Goal: Book appointment/travel/reservation

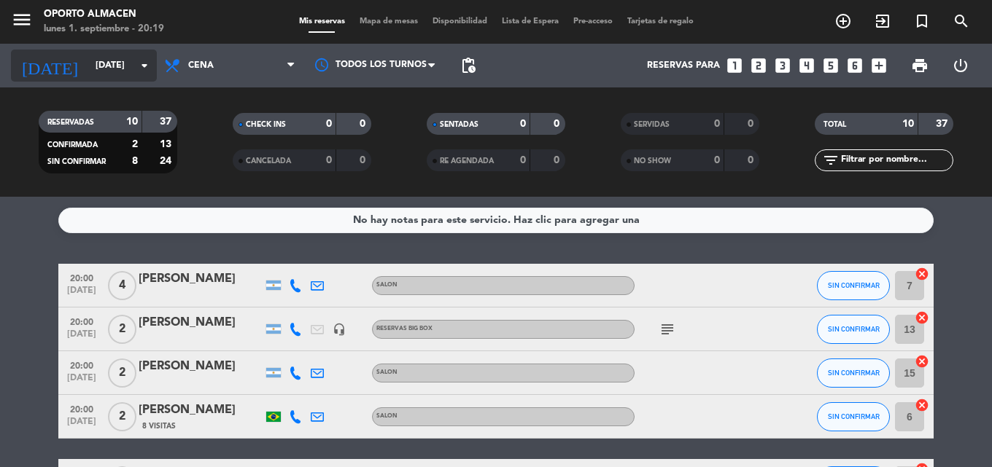
click at [88, 53] on input "[DATE]" at bounding box center [149, 65] width 123 height 25
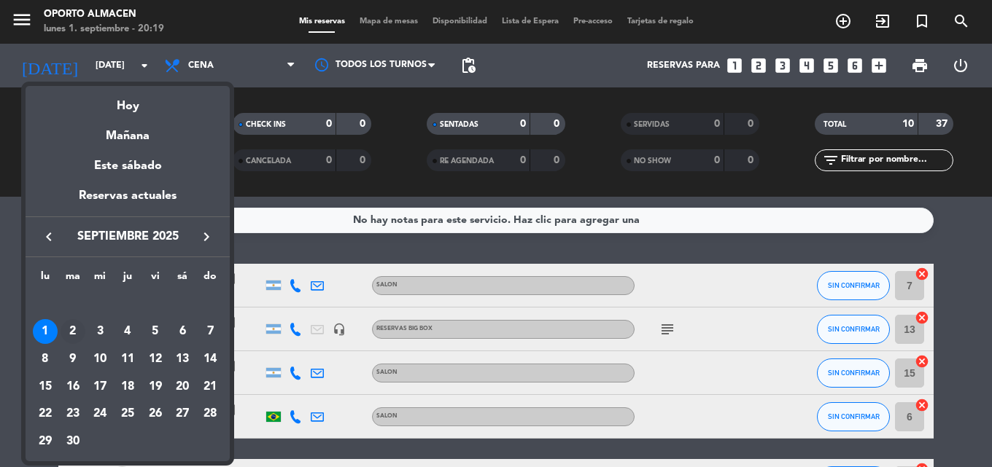
click at [76, 333] on div "2" at bounding box center [73, 331] width 25 height 25
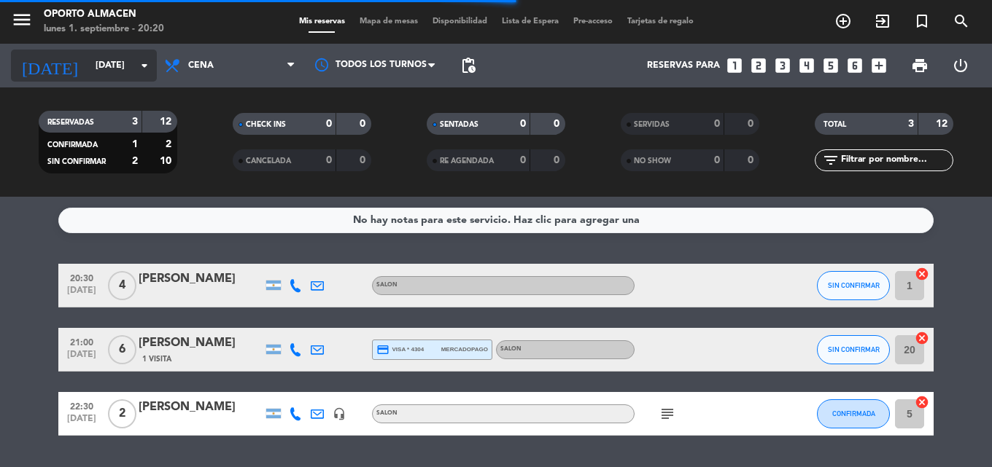
click at [118, 74] on input "[DATE]" at bounding box center [149, 65] width 123 height 25
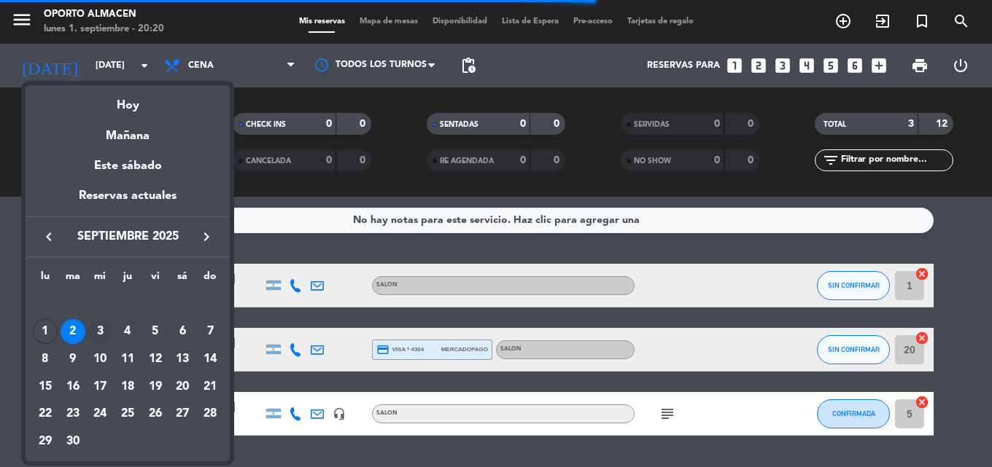
click at [106, 333] on div "3" at bounding box center [100, 331] width 25 height 25
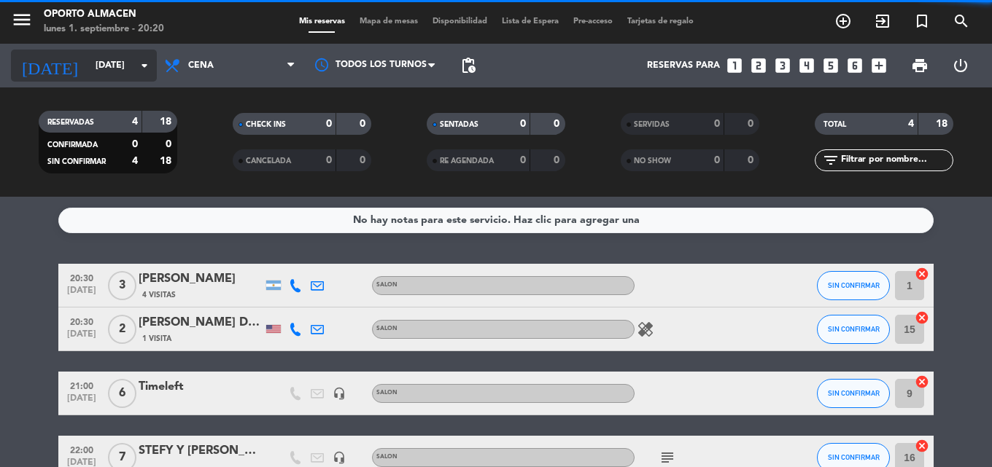
click at [106, 62] on input "[DATE]" at bounding box center [149, 65] width 123 height 25
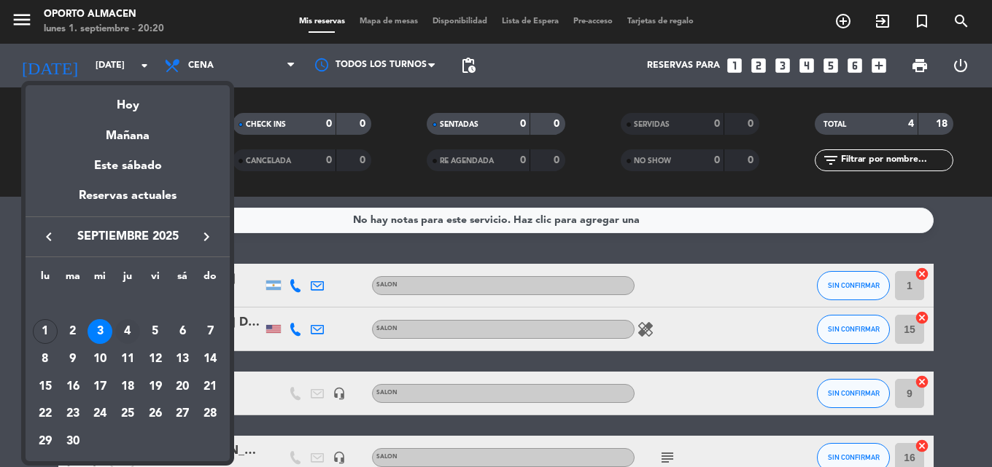
click at [136, 333] on div "4" at bounding box center [127, 331] width 25 height 25
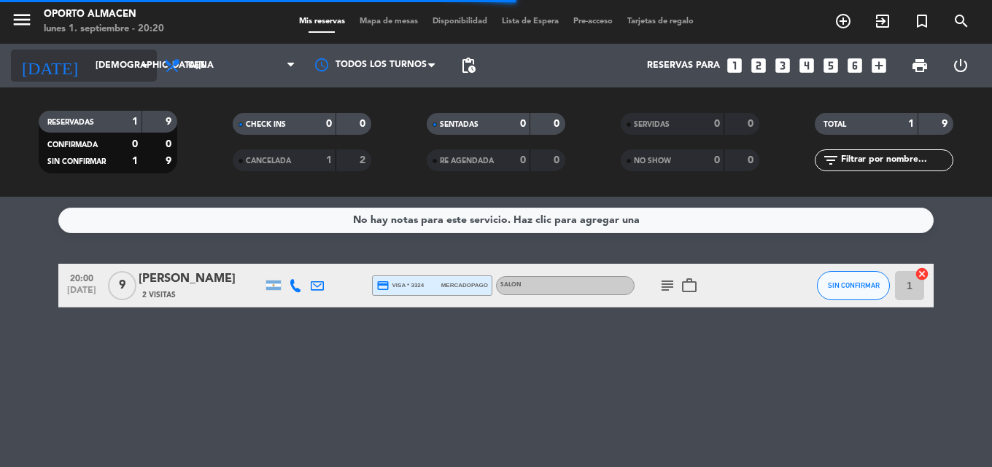
click at [101, 72] on input "[DEMOGRAPHIC_DATA][DATE]" at bounding box center [149, 65] width 123 height 25
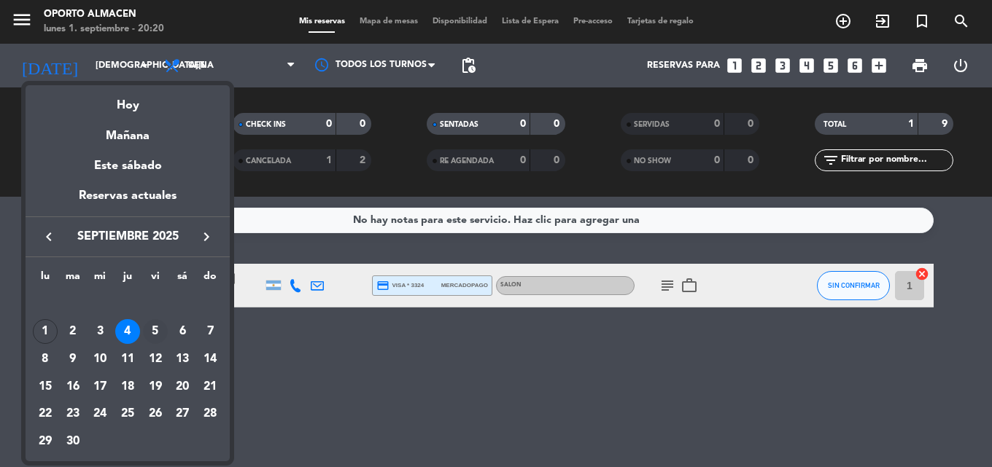
click at [155, 328] on div "5" at bounding box center [155, 331] width 25 height 25
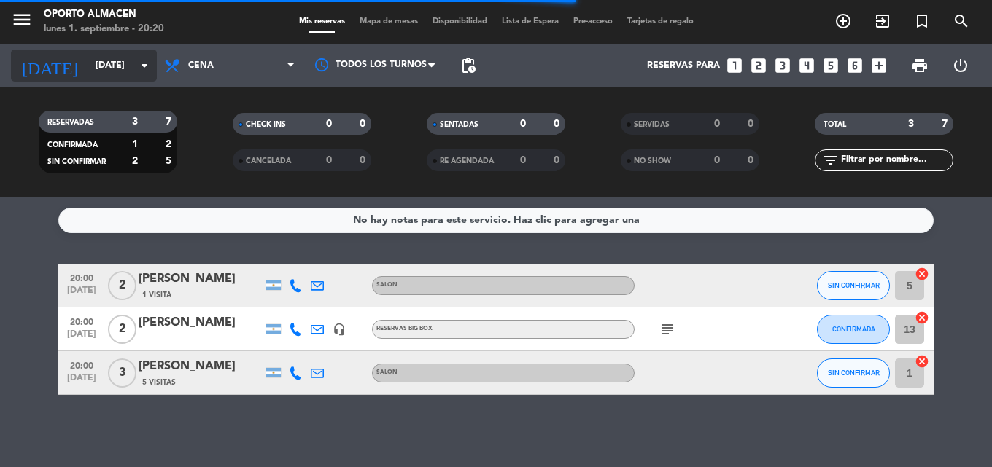
click at [88, 58] on input "[DATE]" at bounding box center [149, 65] width 123 height 25
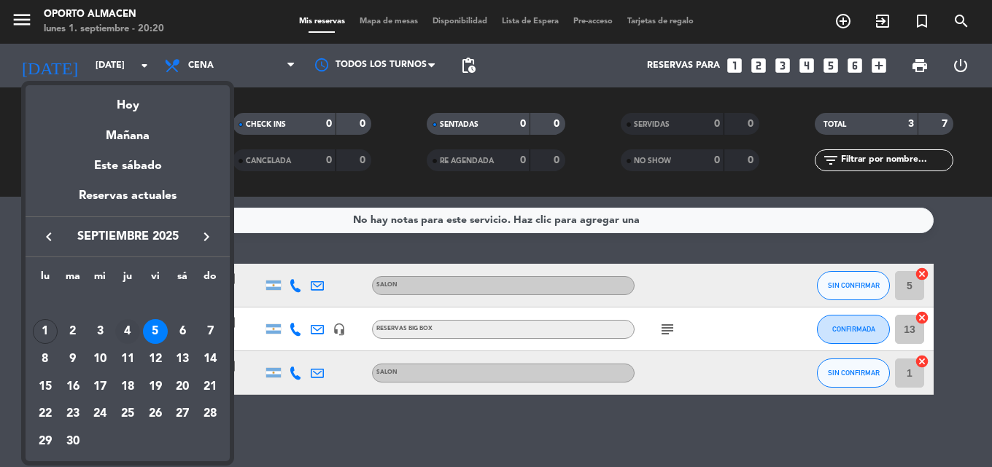
click at [123, 326] on div "4" at bounding box center [127, 331] width 25 height 25
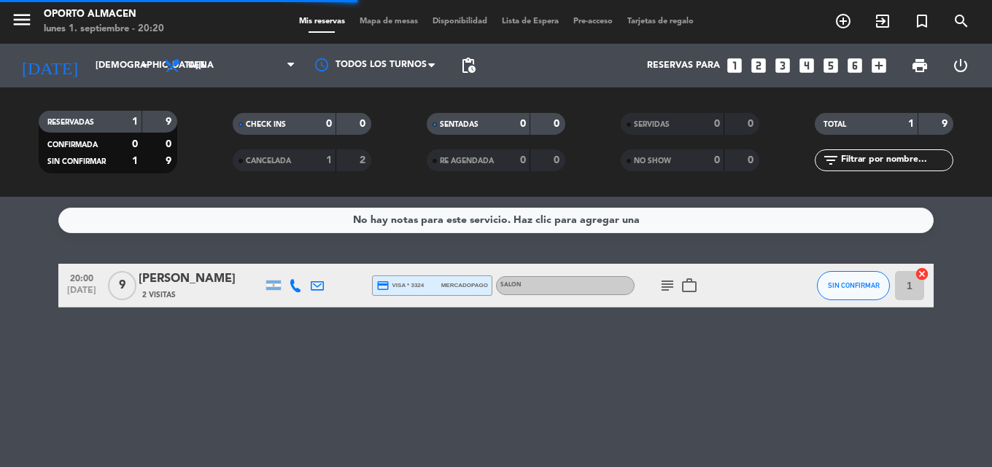
click at [664, 279] on icon "subject" at bounding box center [668, 286] width 18 height 18
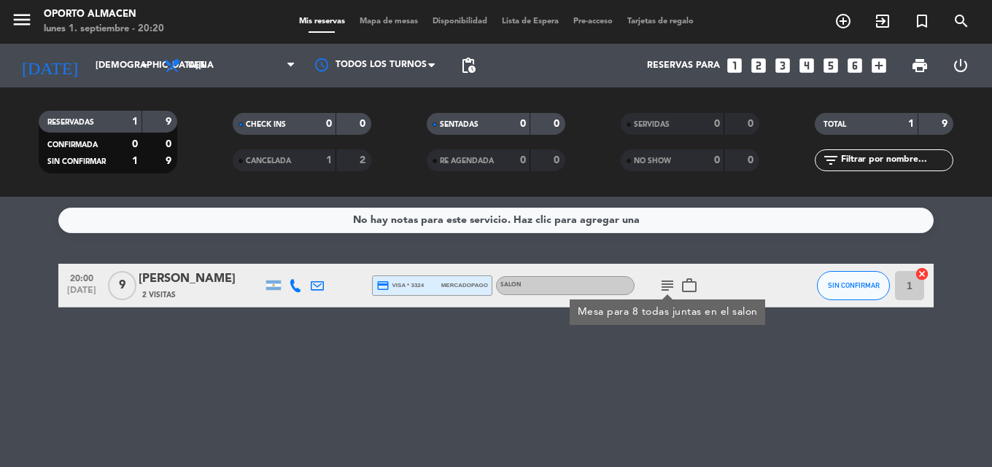
click at [664, 279] on icon "subject" at bounding box center [668, 286] width 18 height 18
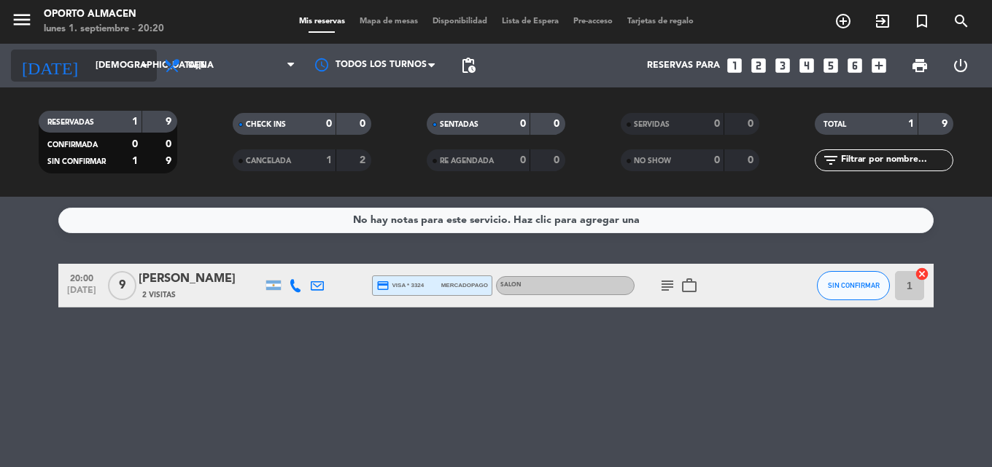
click at [88, 74] on input "[DEMOGRAPHIC_DATA][DATE]" at bounding box center [149, 65] width 123 height 25
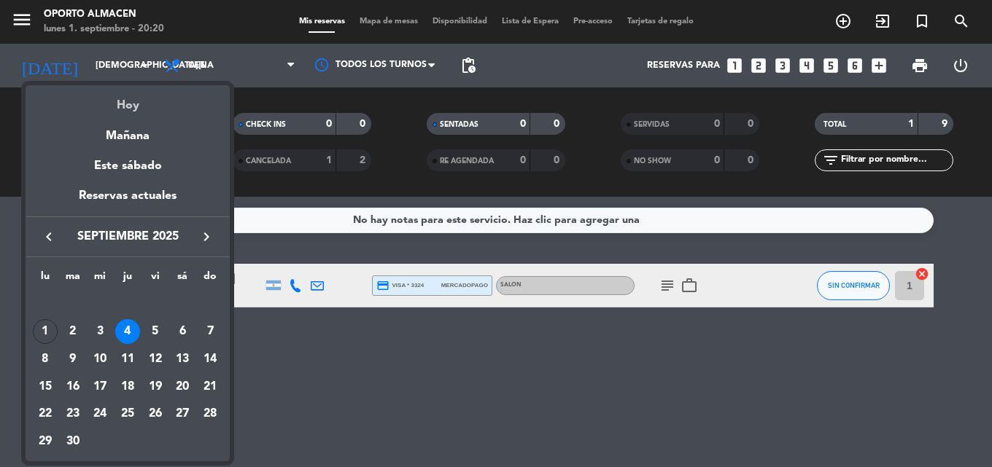
click at [123, 106] on div "Hoy" at bounding box center [128, 100] width 204 height 30
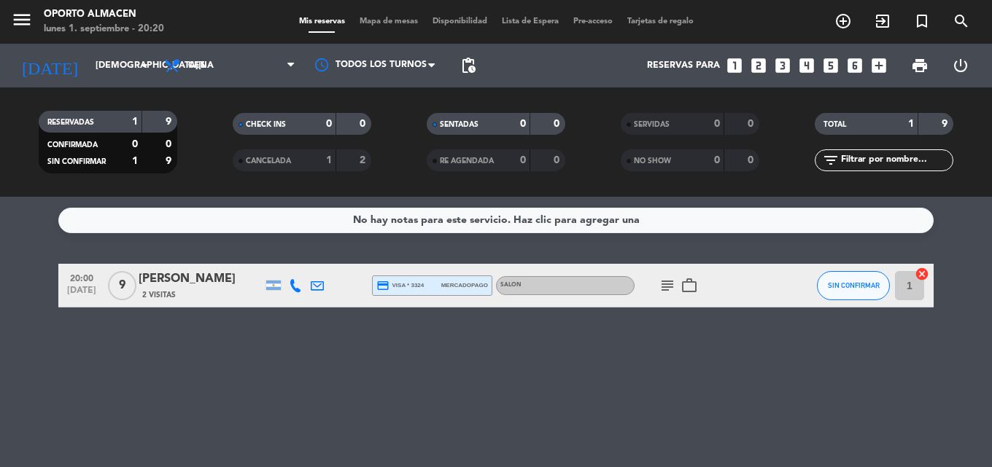
type input "[DATE]"
